Goal: Transaction & Acquisition: Obtain resource

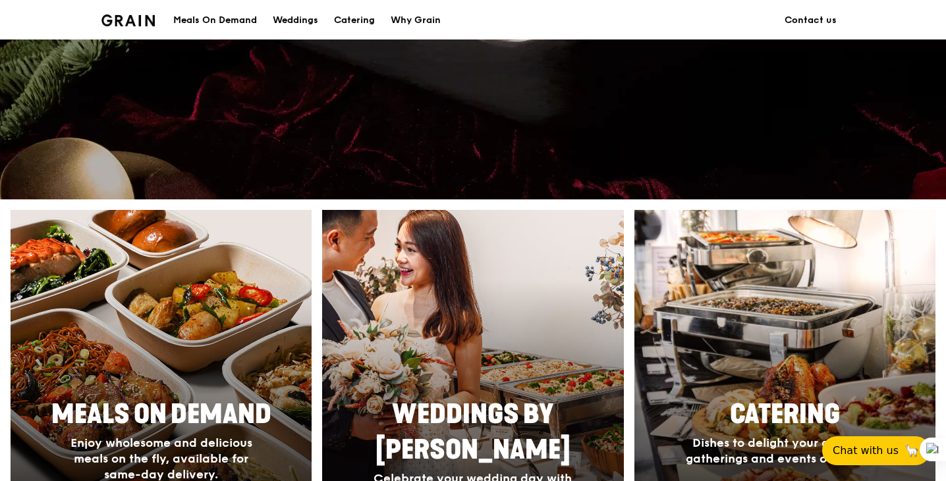
scroll to position [461, 0]
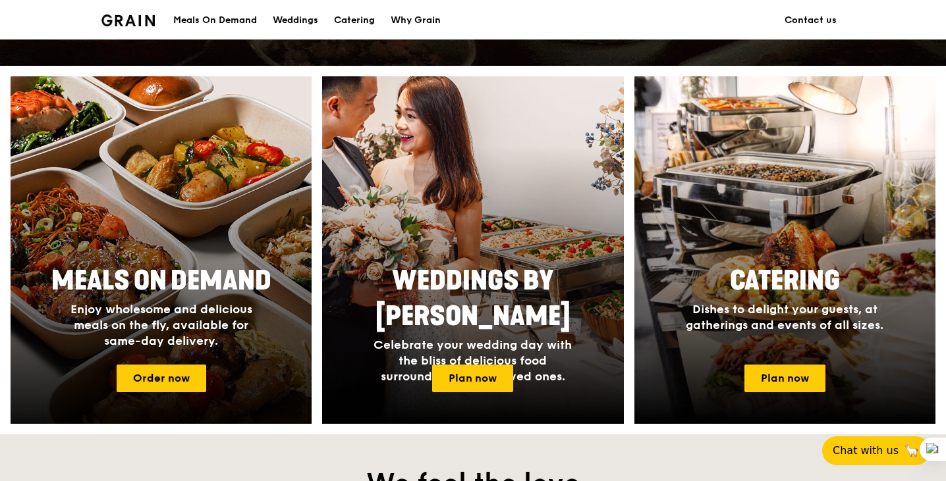
click at [254, 267] on span "Meals On Demand" at bounding box center [161, 281] width 220 height 32
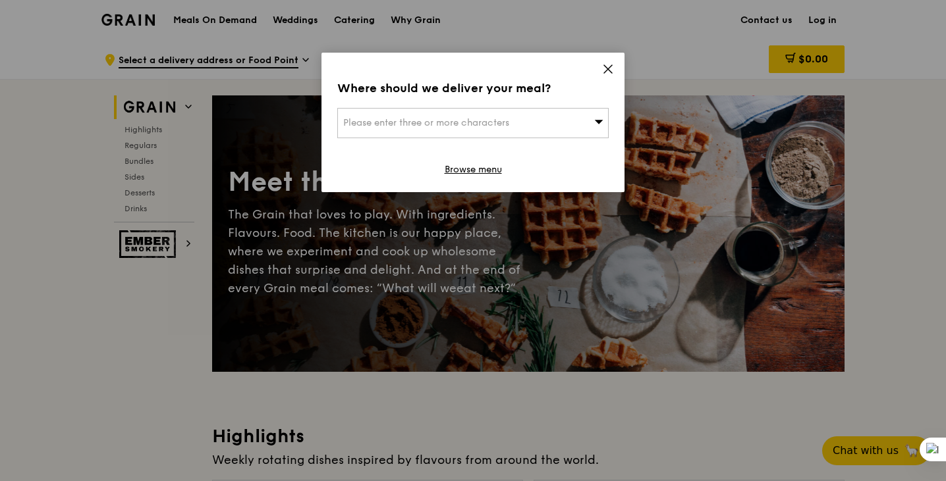
click at [534, 122] on div "Please enter three or more characters" at bounding box center [472, 123] width 271 height 30
click at [609, 67] on icon at bounding box center [608, 69] width 12 height 12
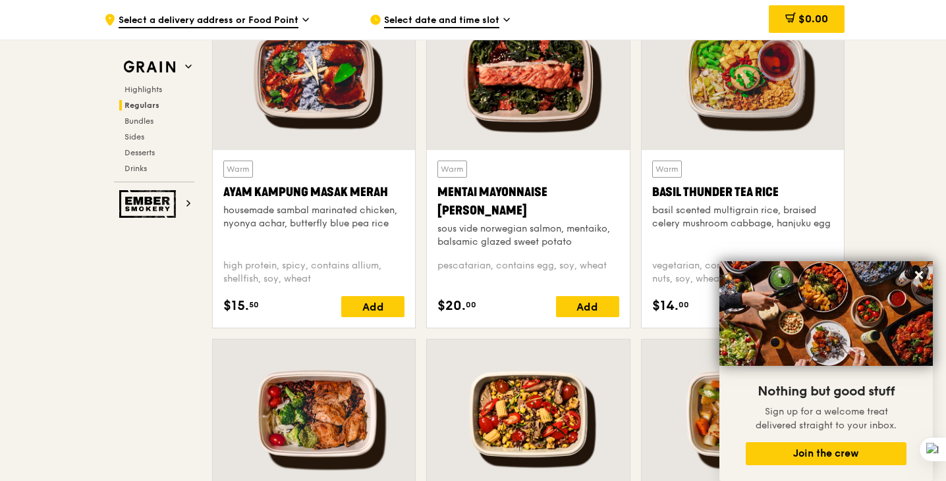
scroll to position [1238, 0]
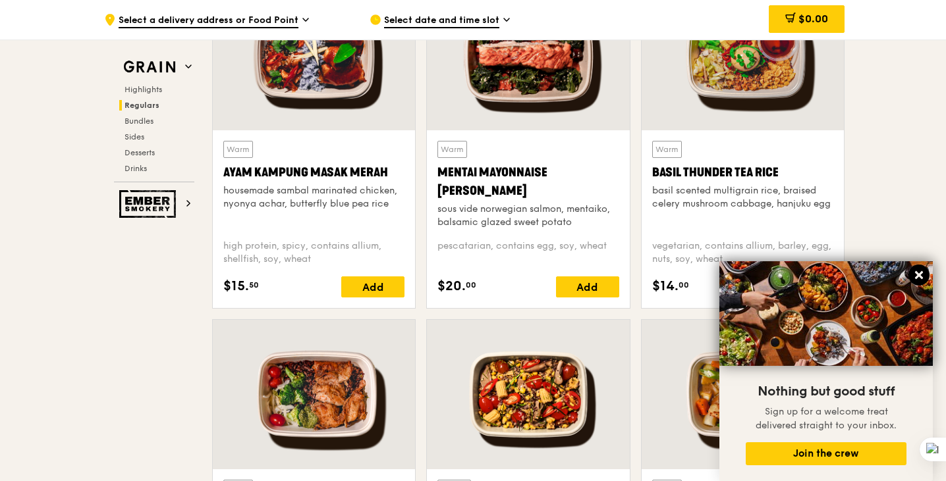
click at [913, 277] on icon at bounding box center [919, 275] width 12 height 12
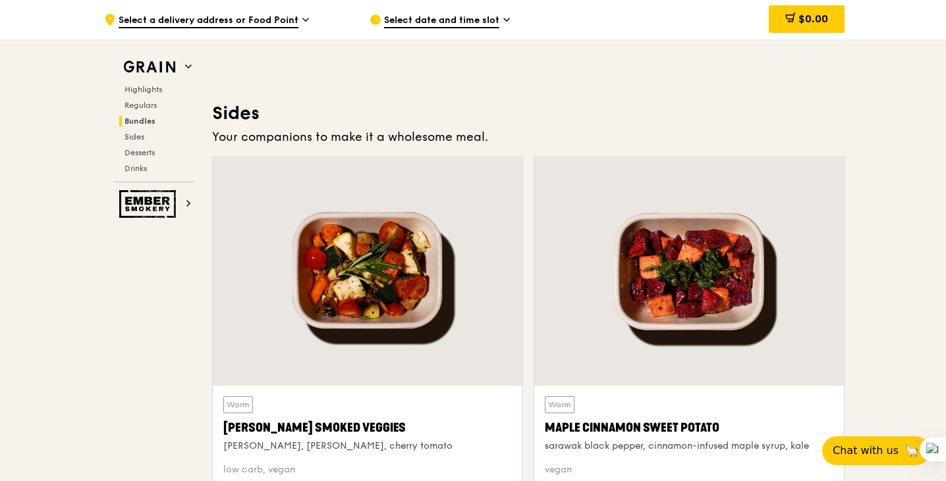
scroll to position [2884, 0]
click at [142, 90] on span "Highlights" at bounding box center [145, 89] width 42 height 9
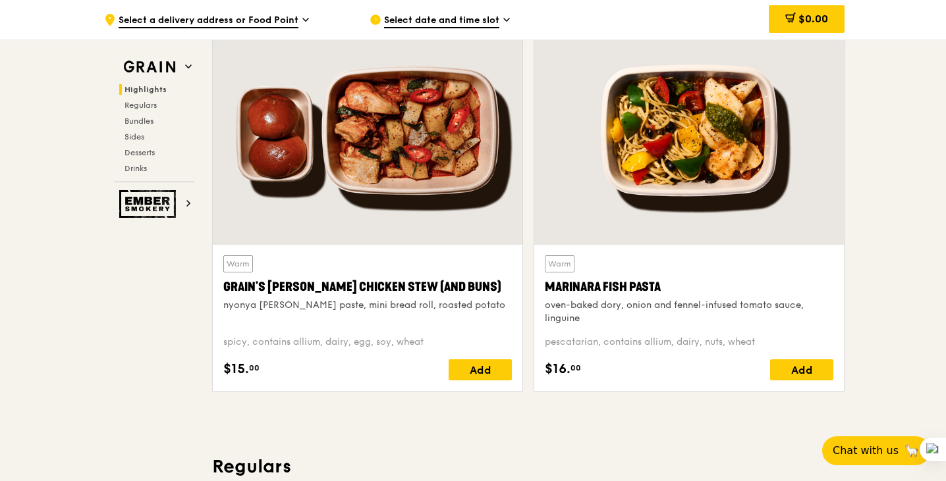
scroll to position [371, 0]
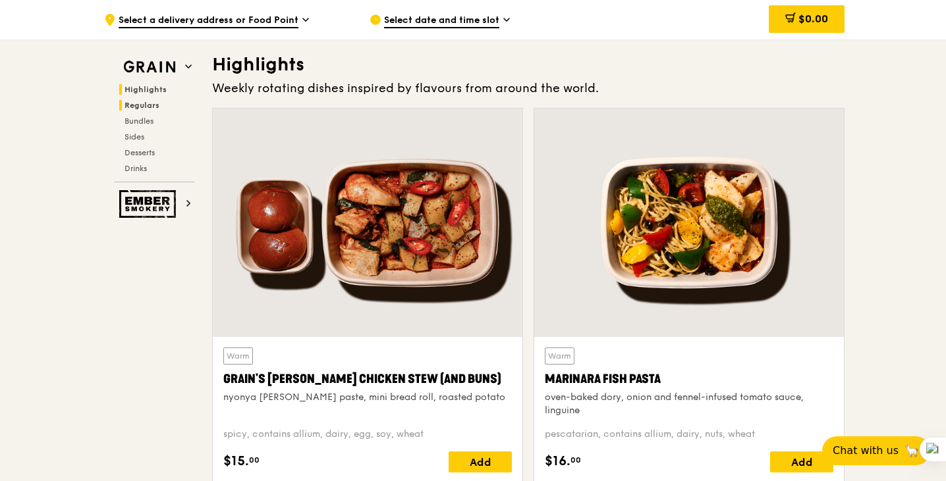
click at [142, 103] on span "Regulars" at bounding box center [141, 105] width 35 height 9
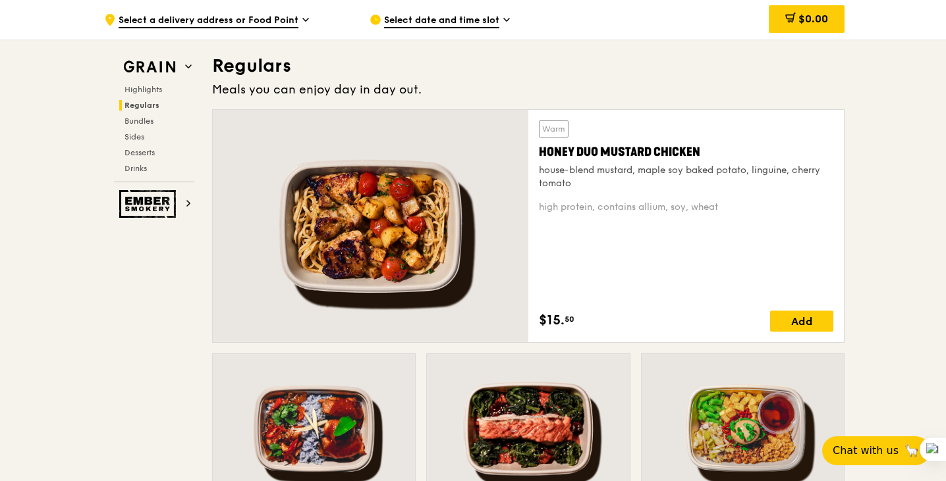
scroll to position [866, 0]
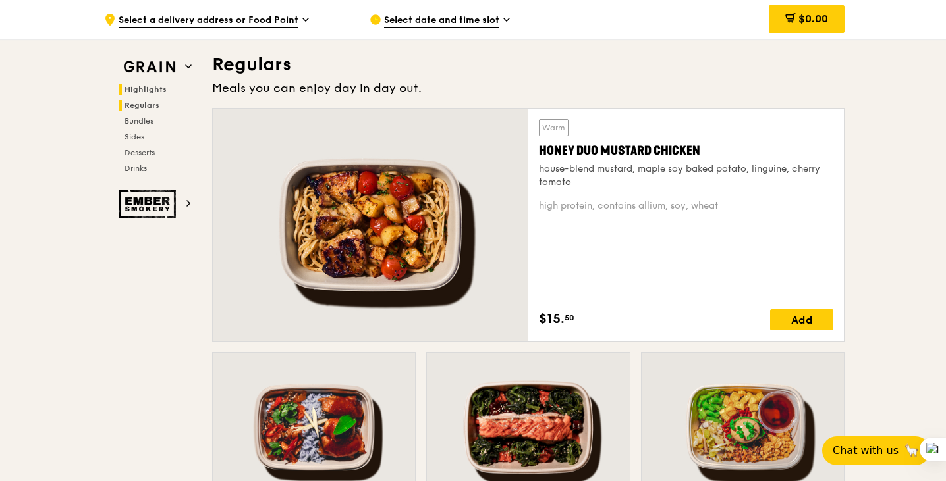
click at [144, 87] on span "Highlights" at bounding box center [145, 89] width 42 height 9
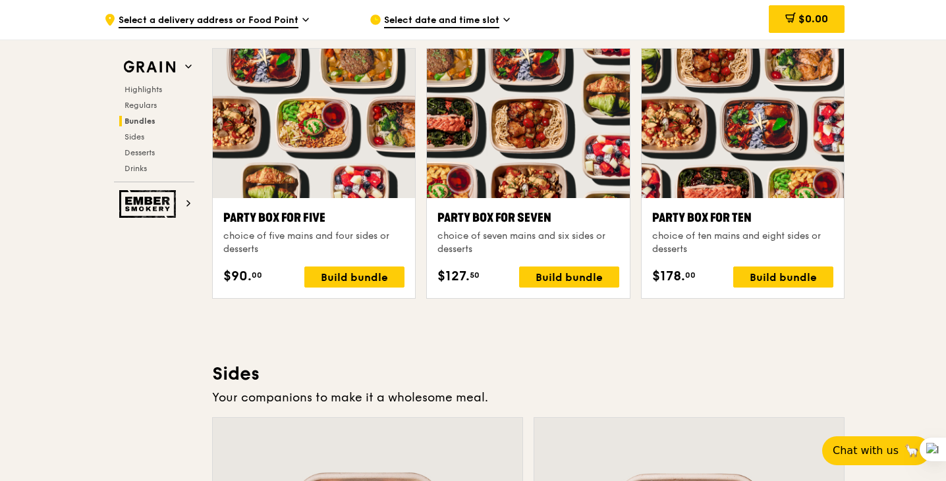
scroll to position [2400, 0]
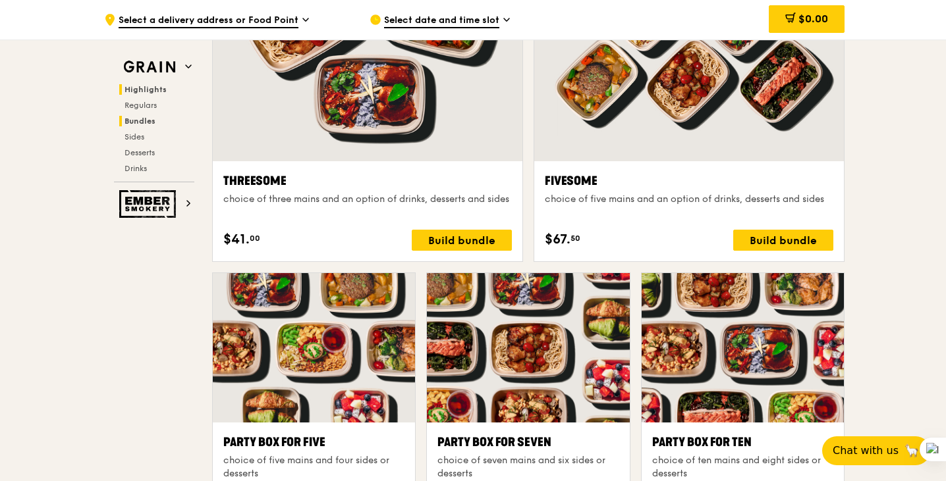
click at [148, 91] on span "Highlights" at bounding box center [145, 89] width 42 height 9
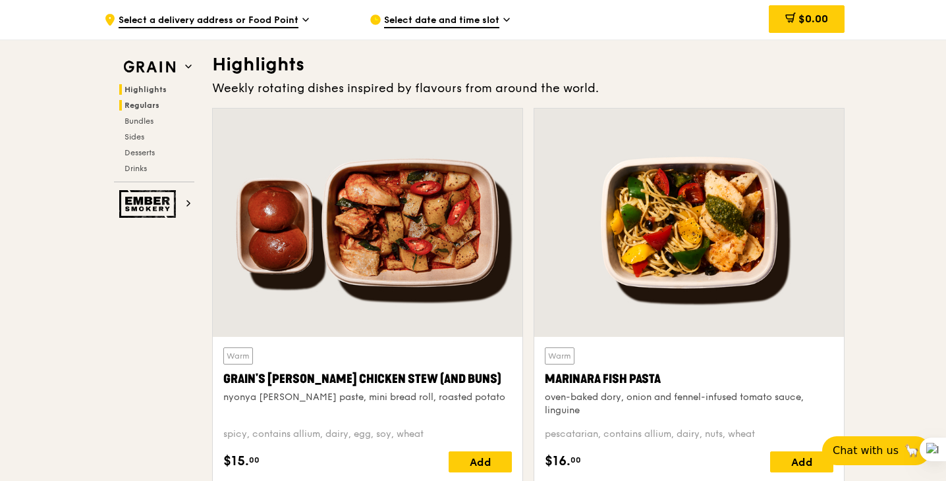
click at [150, 109] on span "Regulars" at bounding box center [141, 105] width 35 height 9
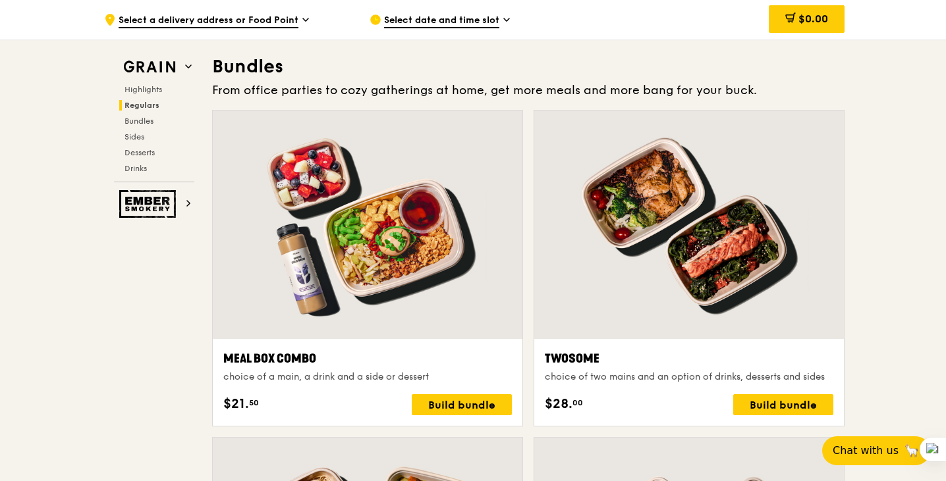
scroll to position [1910, 0]
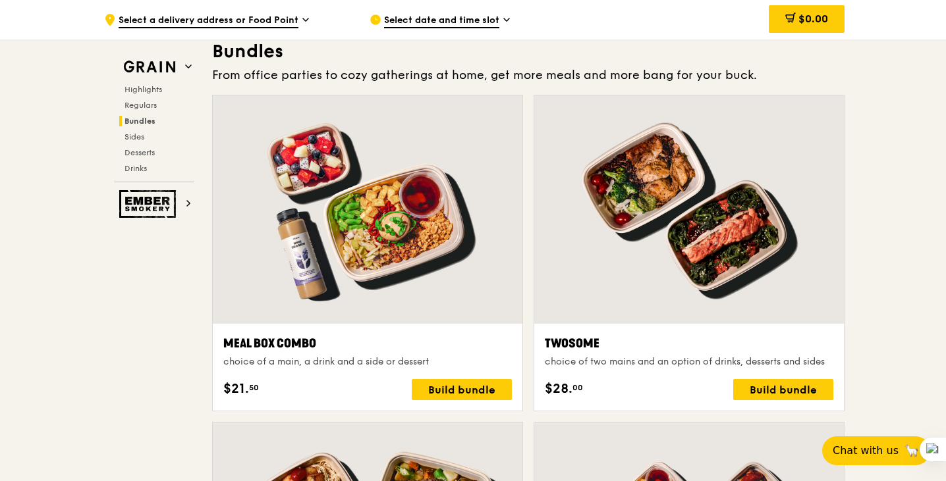
click at [212, 20] on span "Select a delivery address or Food Point" at bounding box center [209, 21] width 180 height 14
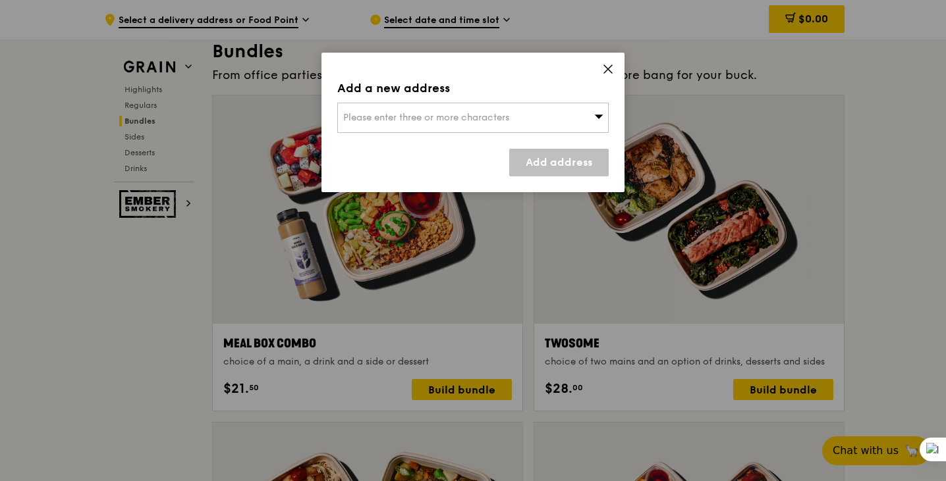
click at [433, 127] on div "Please enter three or more characters" at bounding box center [472, 118] width 271 height 30
click at [615, 70] on div "Add a new address Please enter three or more characters Please enter 3 or more …" at bounding box center [472, 123] width 303 height 140
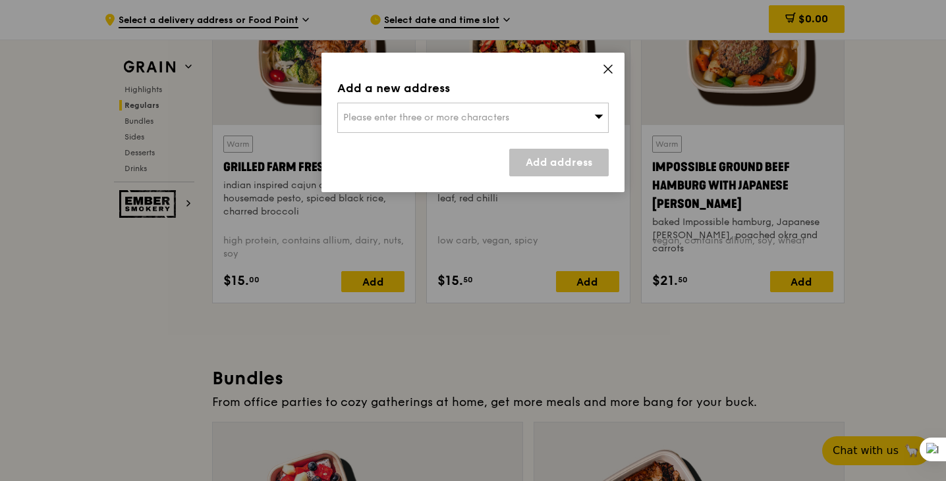
scroll to position [1581, 0]
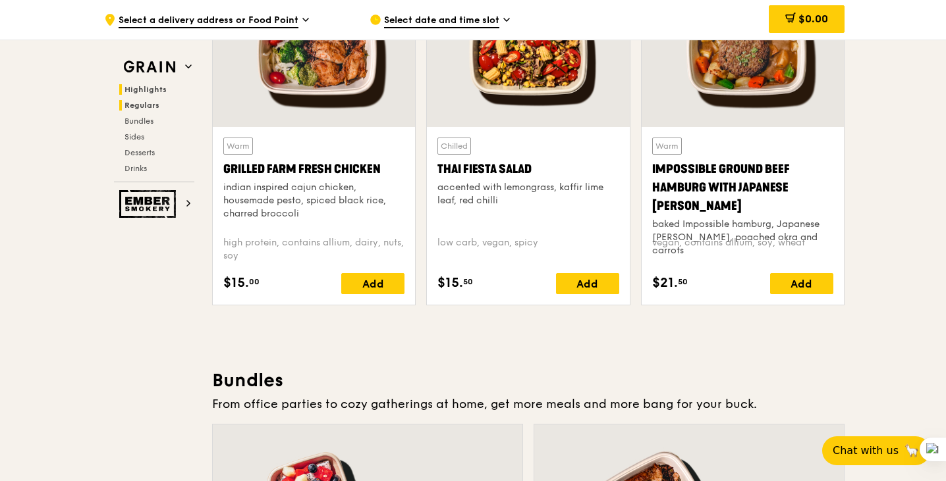
click at [148, 90] on span "Highlights" at bounding box center [145, 89] width 42 height 9
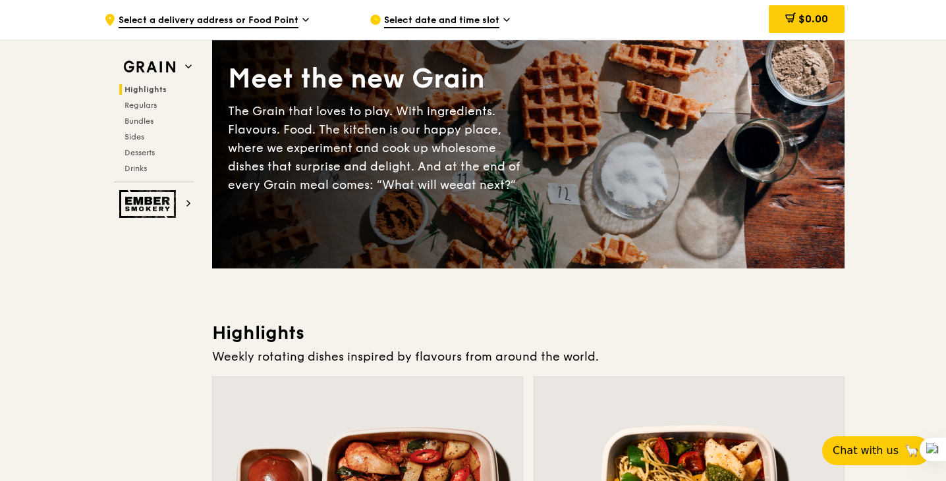
scroll to position [0, 0]
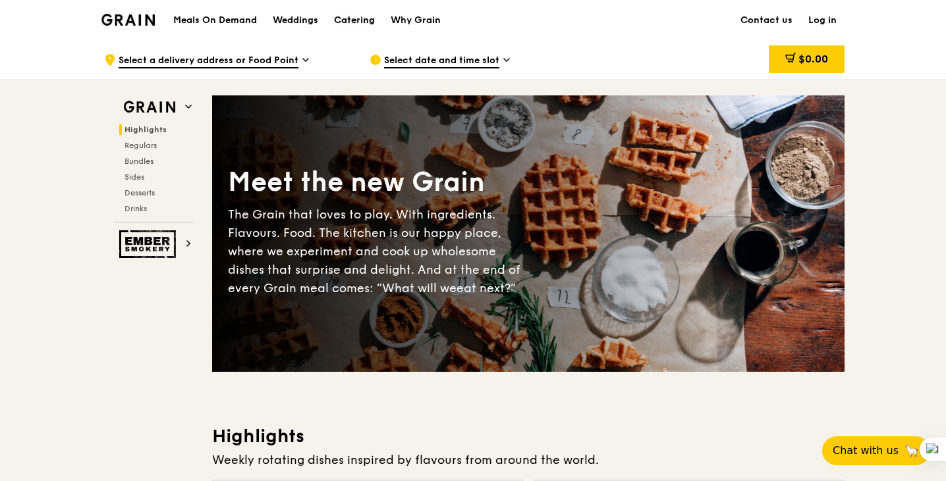
click at [345, 16] on div "Catering" at bounding box center [354, 21] width 41 height 40
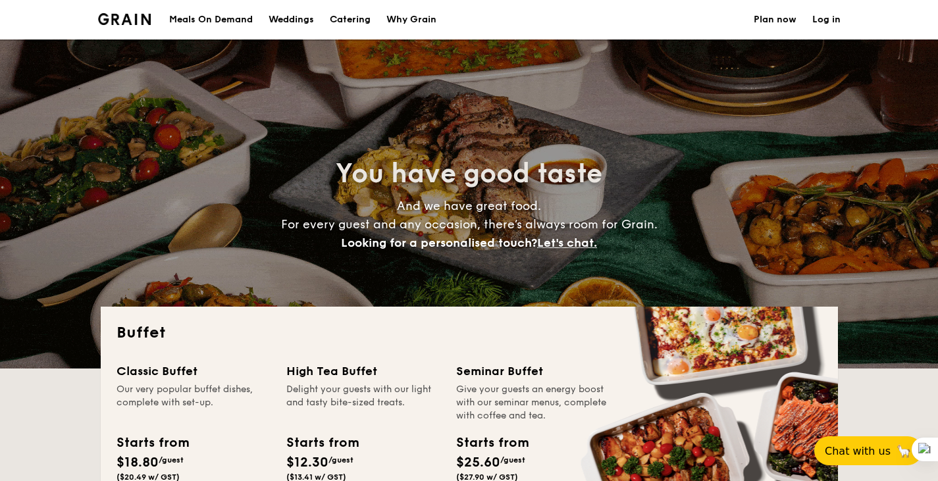
select select
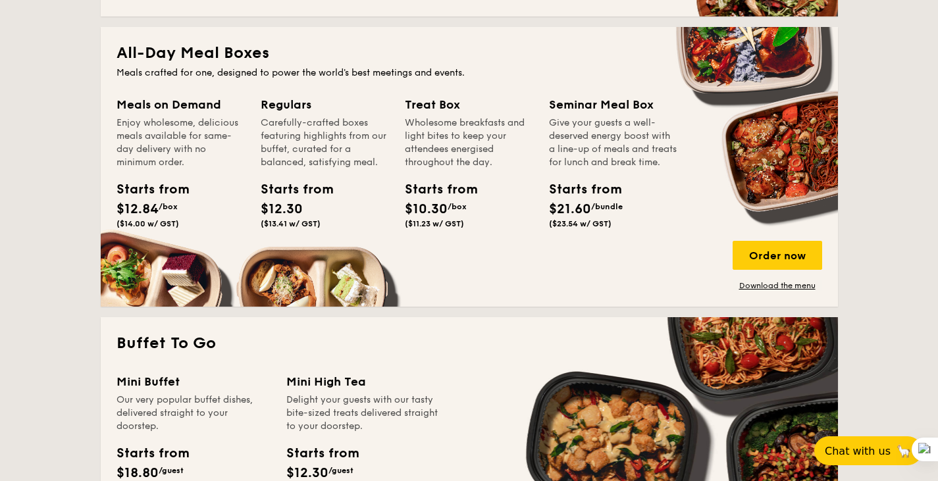
scroll to position [527, 0]
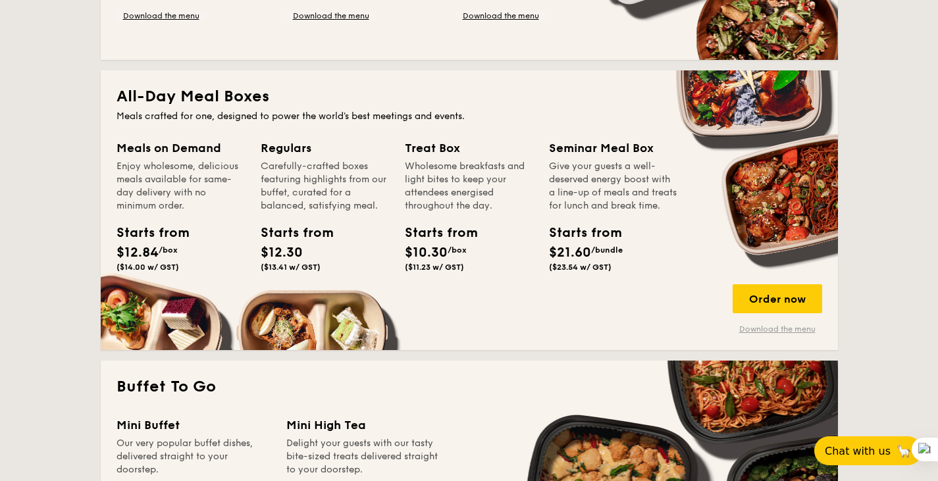
click at [782, 326] on link "Download the menu" at bounding box center [778, 329] width 90 height 11
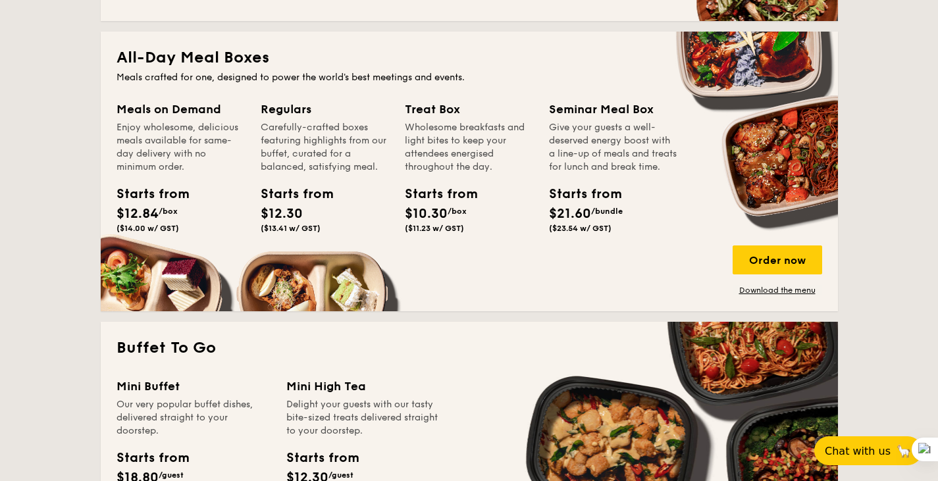
scroll to position [189, 0]
